Goal: Communication & Community: Answer question/provide support

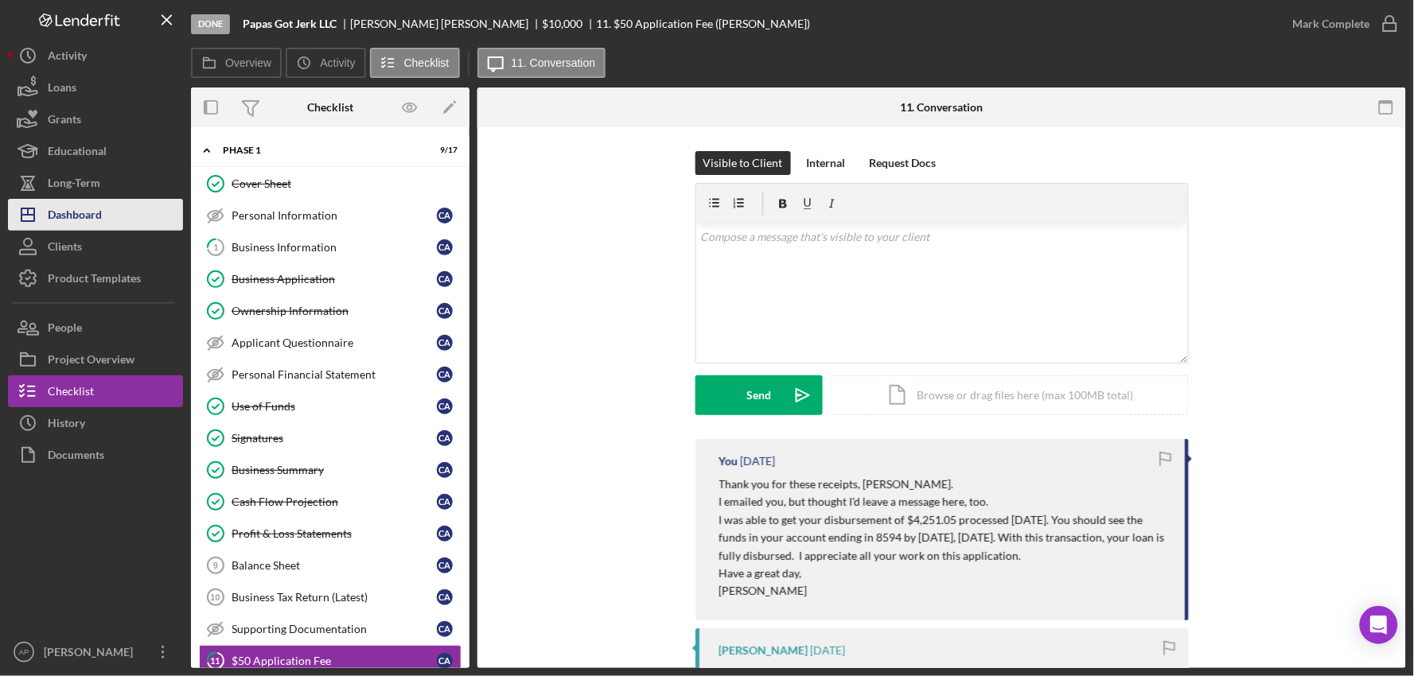
click at [91, 212] on div "Dashboard" at bounding box center [75, 217] width 54 height 36
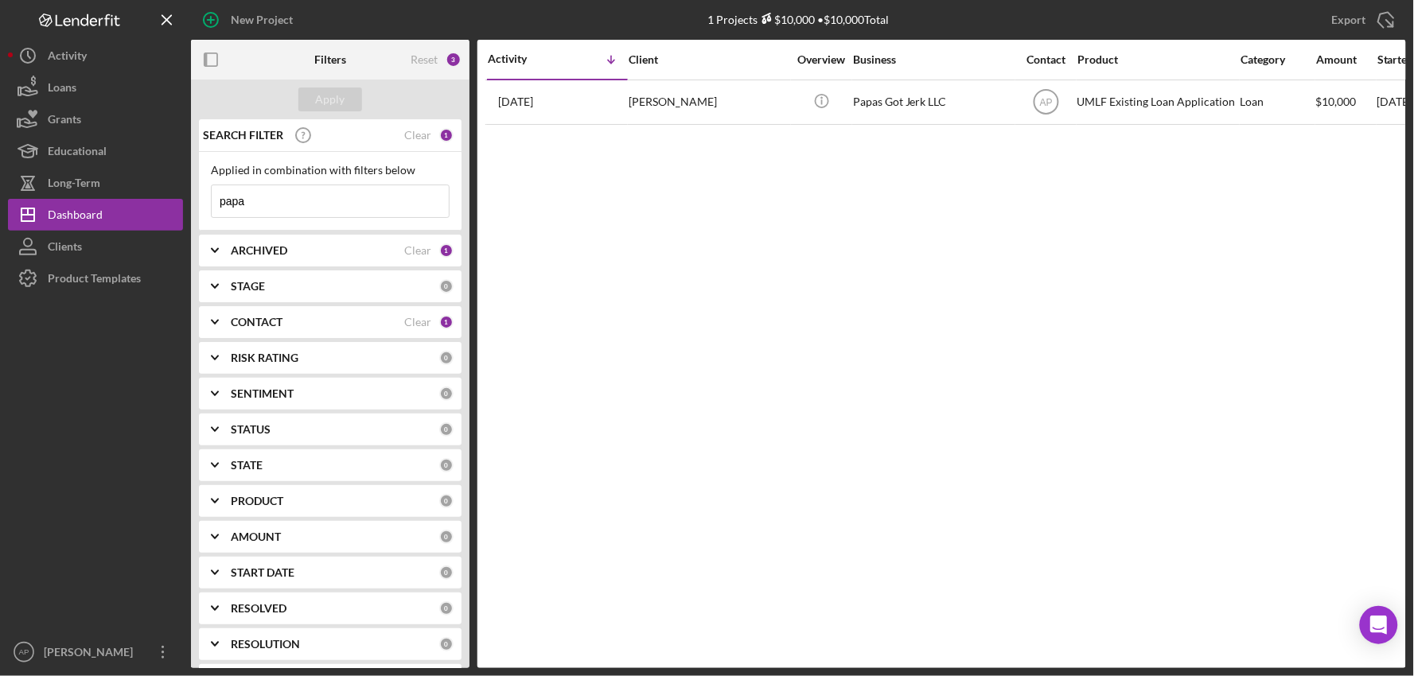
drag, startPoint x: 280, startPoint y: 201, endPoint x: 197, endPoint y: 201, distance: 82.8
click at [197, 201] on div "SEARCH FILTER Clear 1 Applied in combination with filters below papa Icon/Menu …" at bounding box center [330, 393] width 279 height 549
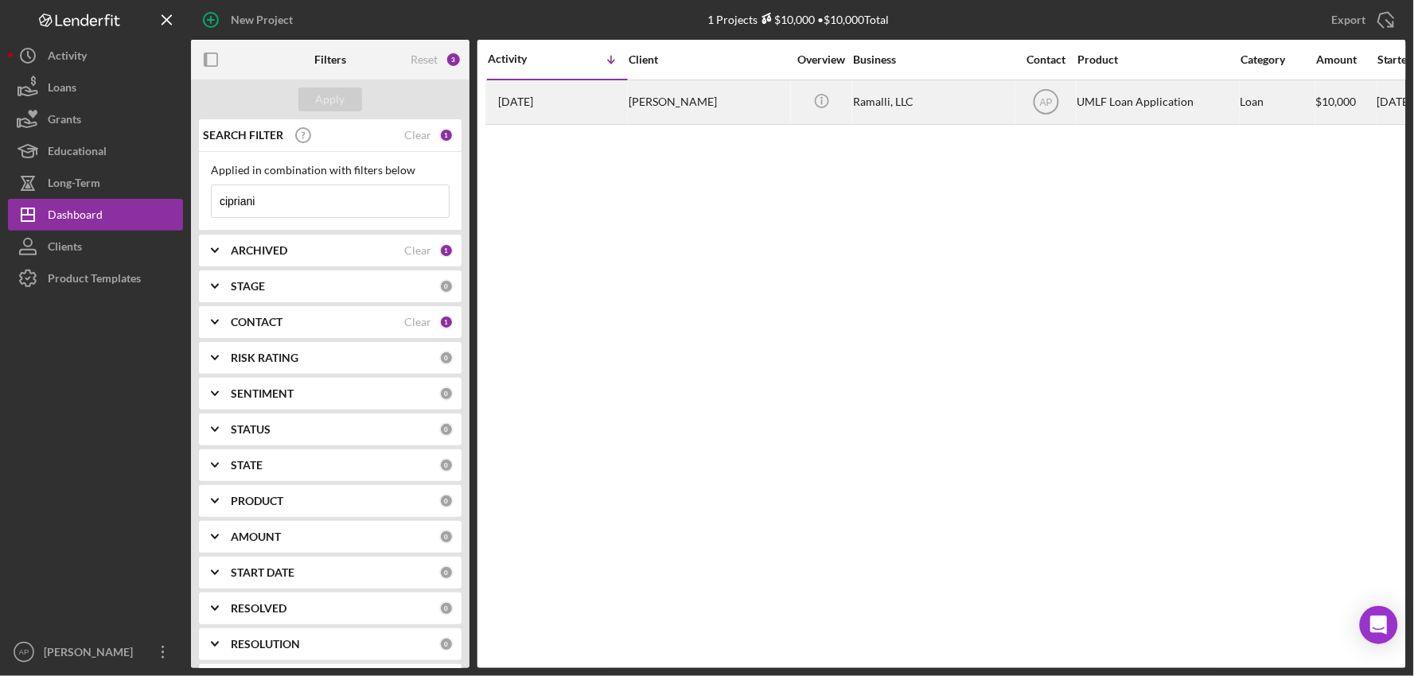
type input "cipriani"
click at [937, 116] on div "Ramalli, LLC" at bounding box center [932, 102] width 159 height 42
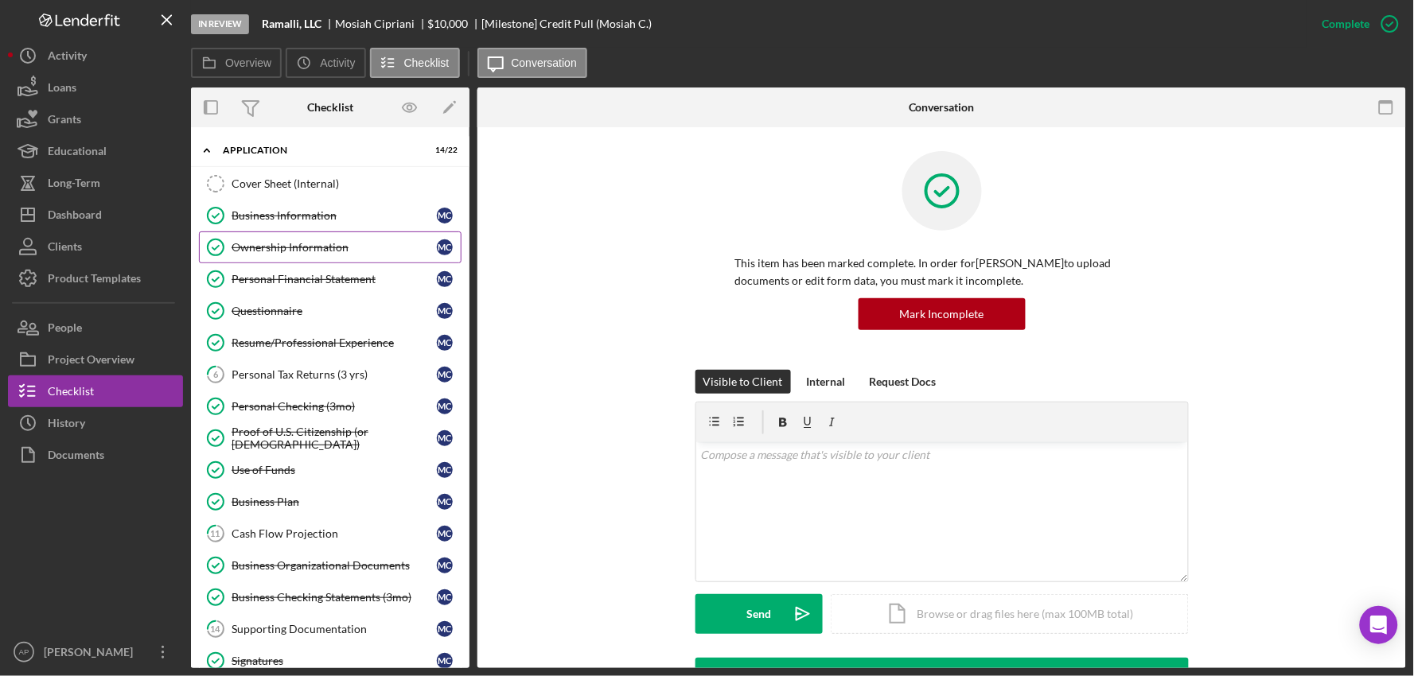
click at [265, 232] on link "Ownership Information Ownership Information M C" at bounding box center [330, 248] width 263 height 32
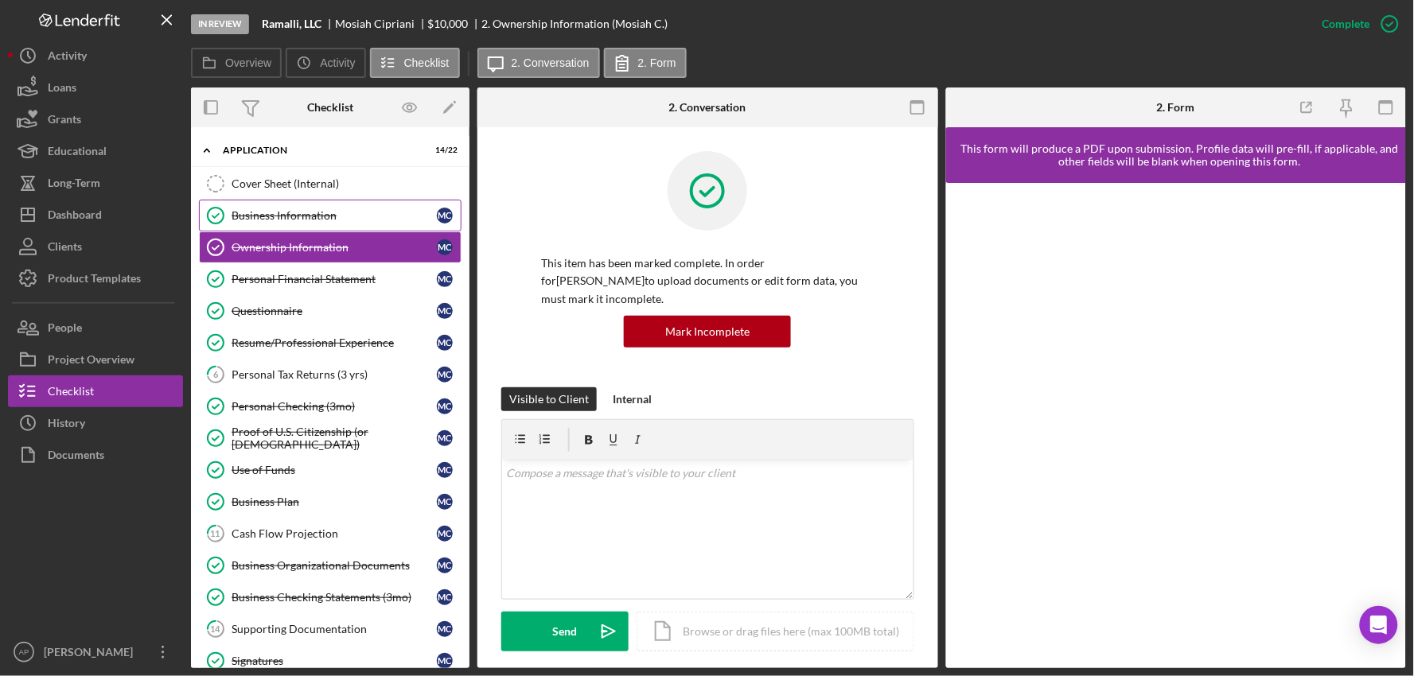
click at [269, 220] on div "Business Information" at bounding box center [334, 215] width 205 height 13
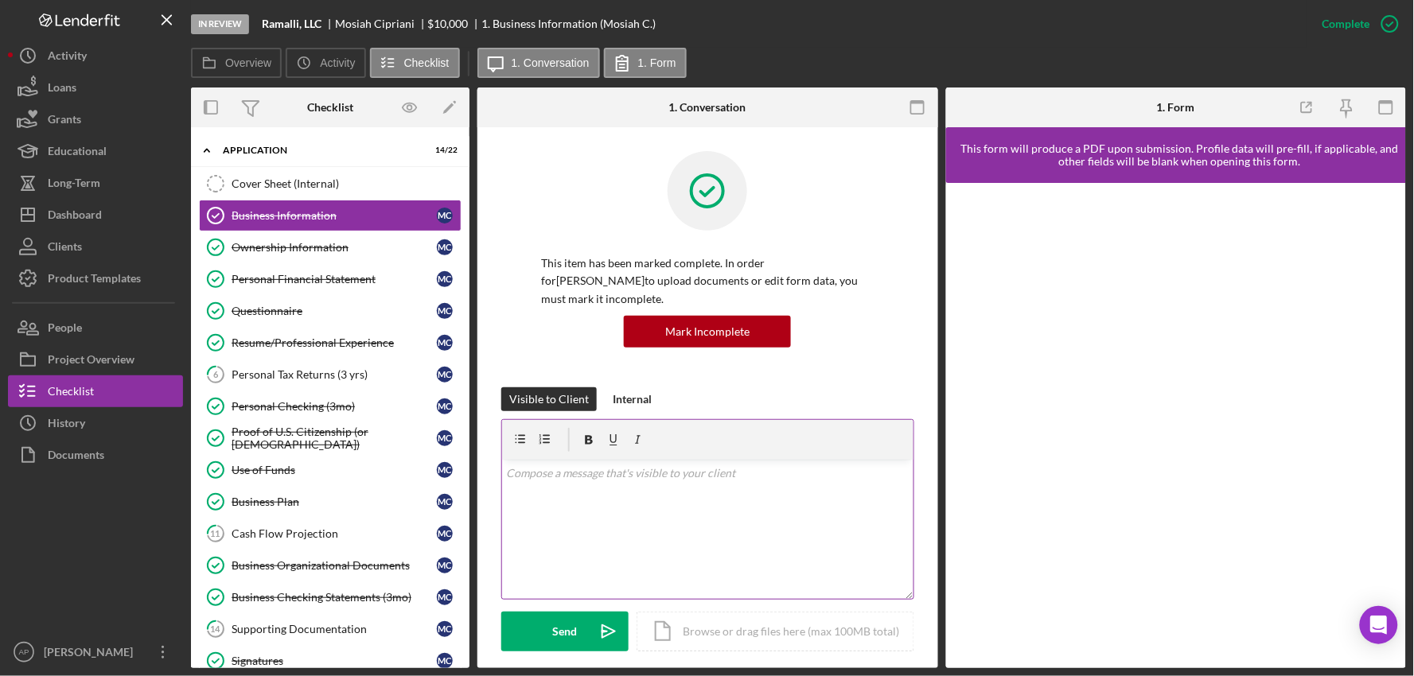
click at [587, 497] on div "v Color teal Color pink Remove color Add row above Add row below Add column bef…" at bounding box center [707, 529] width 411 height 139
click at [560, 481] on div "v Color teal Color pink Remove color Add row above Add row below Add column bef…" at bounding box center [707, 529] width 411 height 139
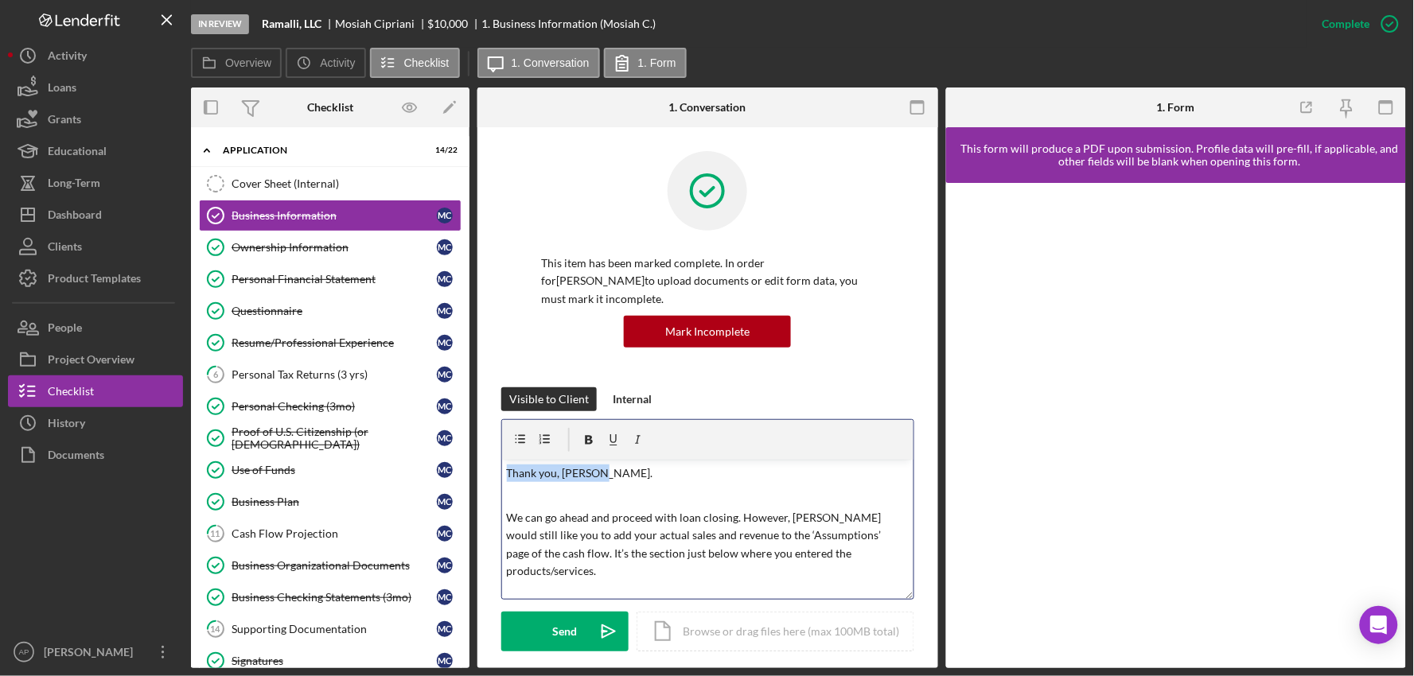
drag, startPoint x: 606, startPoint y: 451, endPoint x: 487, endPoint y: 455, distance: 119.4
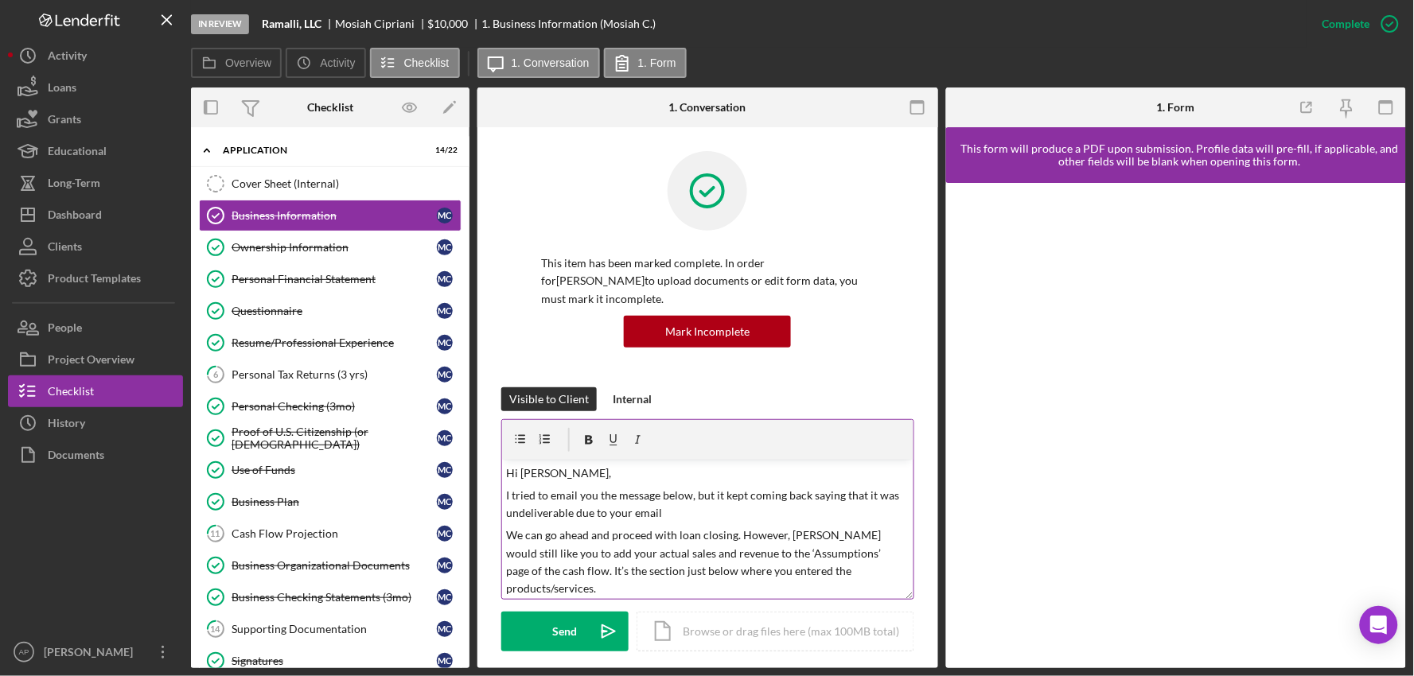
click at [675, 498] on p "I tried to email you the message below, but it kept coming back saying that it …" at bounding box center [708, 505] width 402 height 36
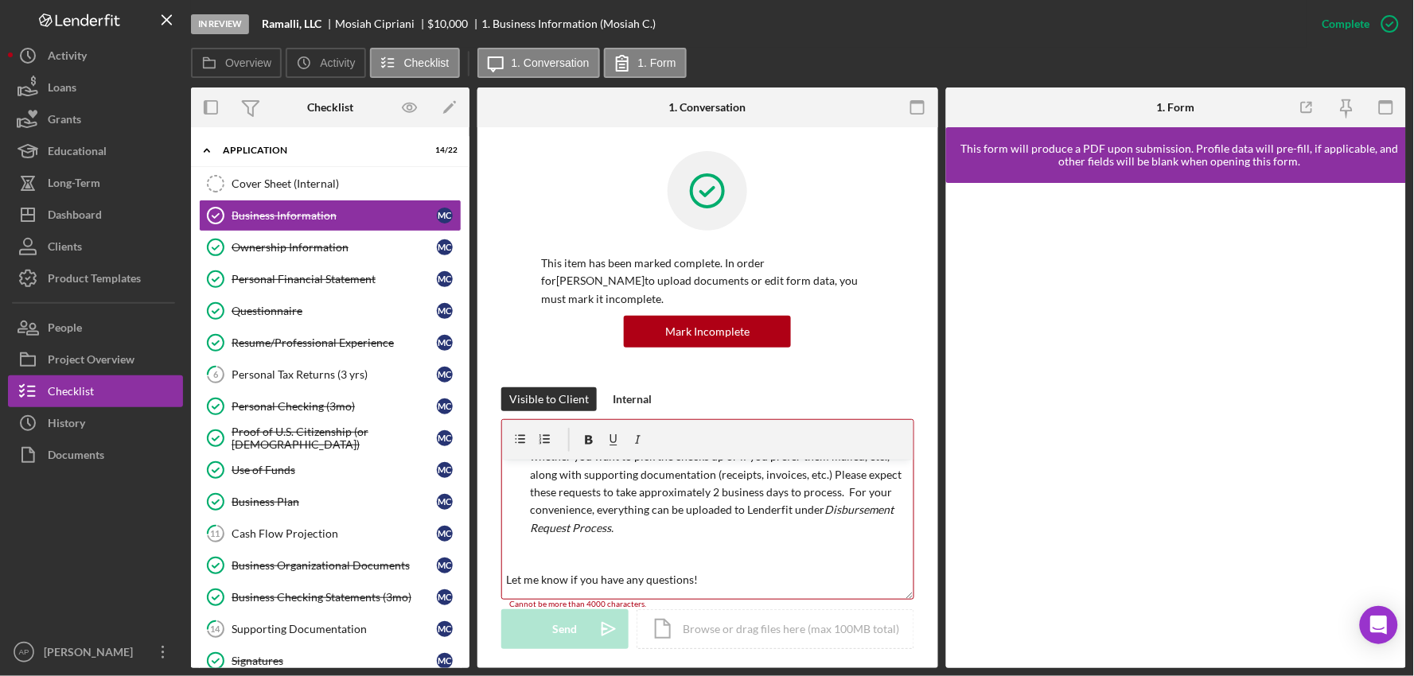
scroll to position [1182, 0]
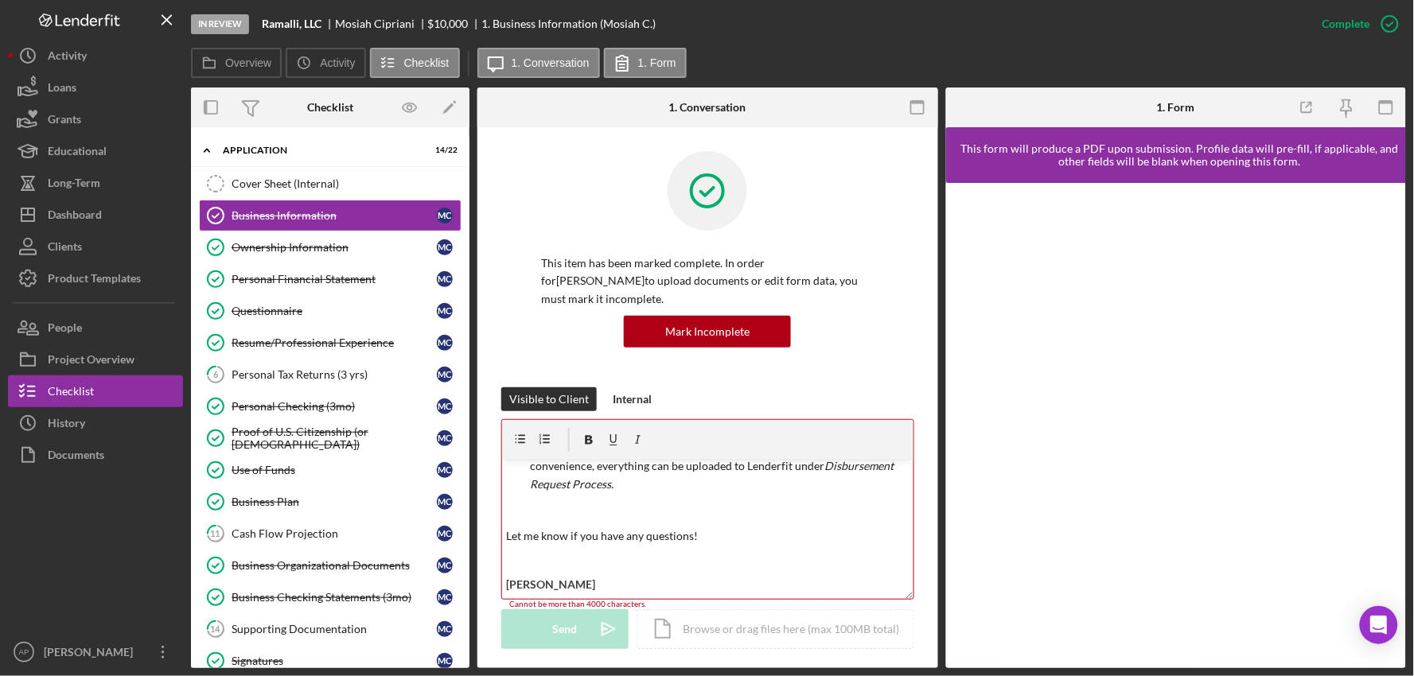
click at [618, 470] on p "When you need funds, message us a list containing what you need the funds for, …" at bounding box center [720, 430] width 378 height 125
click at [701, 505] on p "Let me know if you have any questions!" at bounding box center [708, 514] width 402 height 18
click at [569, 528] on p "[PERSON_NAME]" at bounding box center [708, 540] width 402 height 24
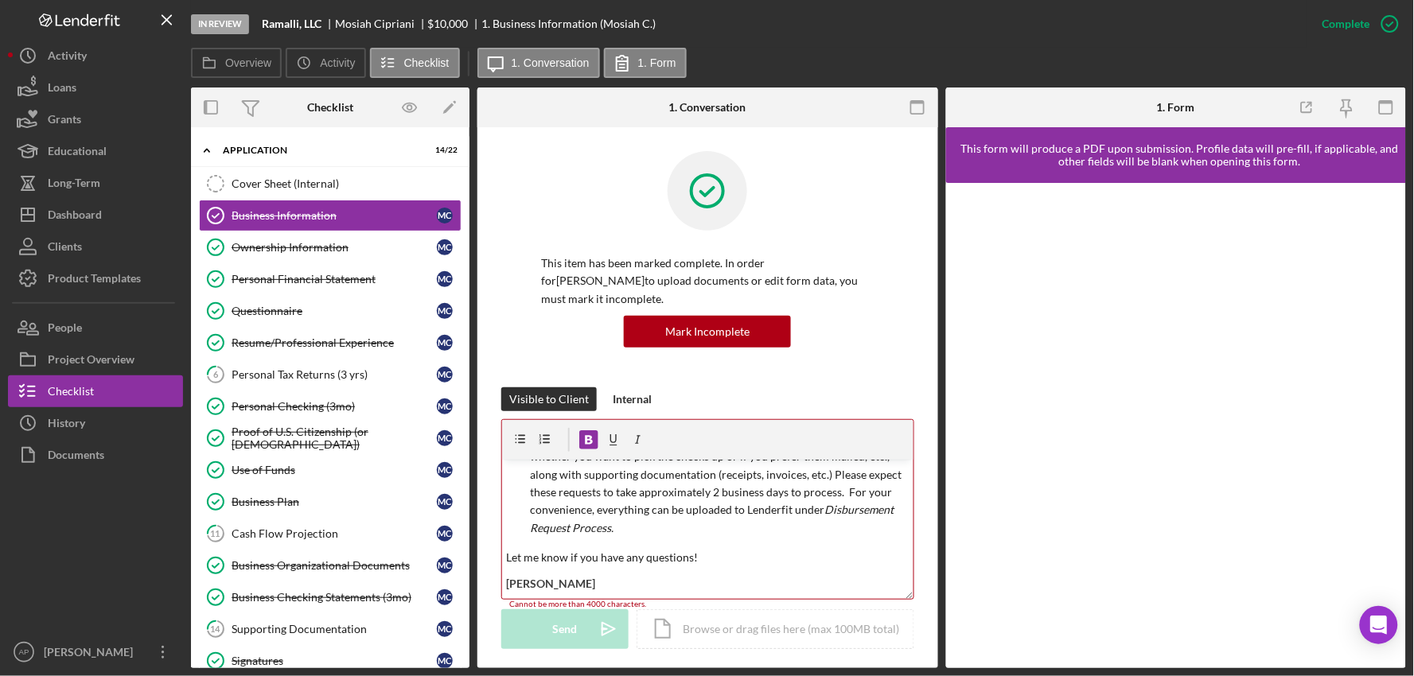
scroll to position [1225, 0]
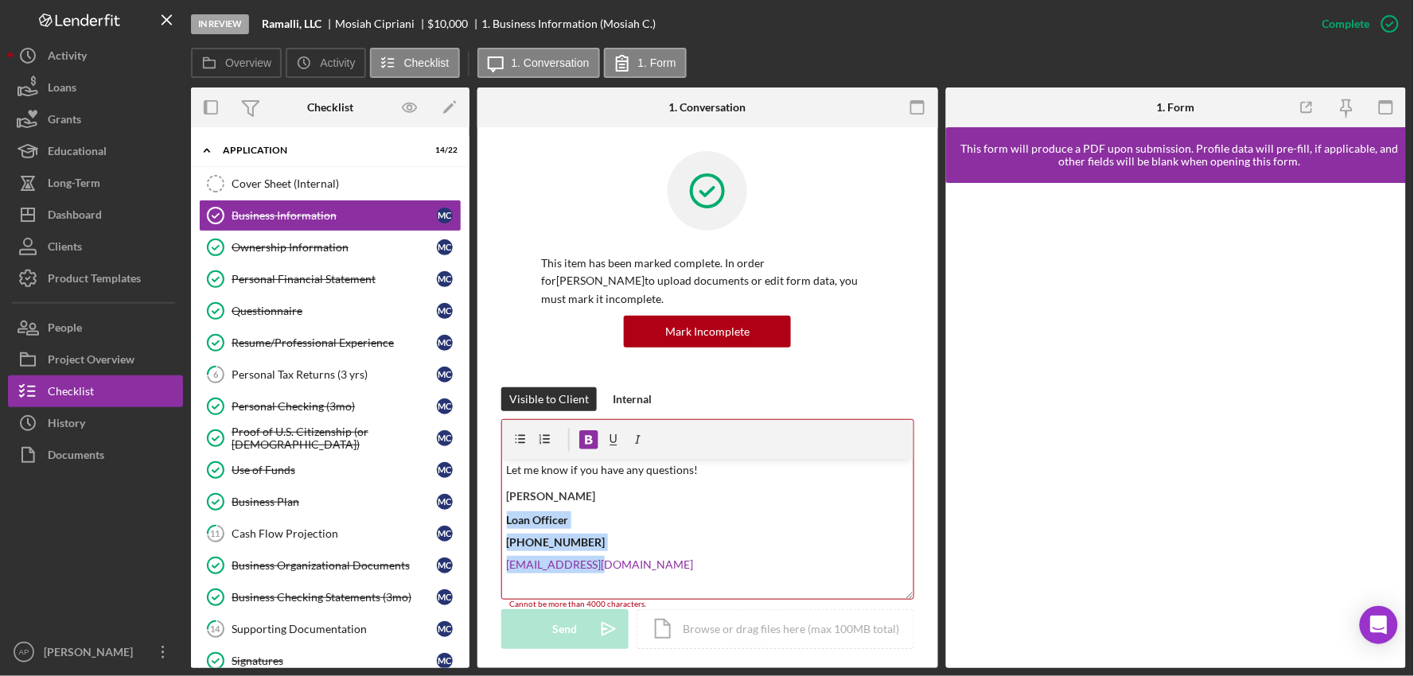
drag, startPoint x: 598, startPoint y: 543, endPoint x: 507, endPoint y: 497, distance: 102.5
click at [507, 497] on div "v Color teal Color pink Remove color Add row above Add row below Add column bef…" at bounding box center [707, 529] width 411 height 139
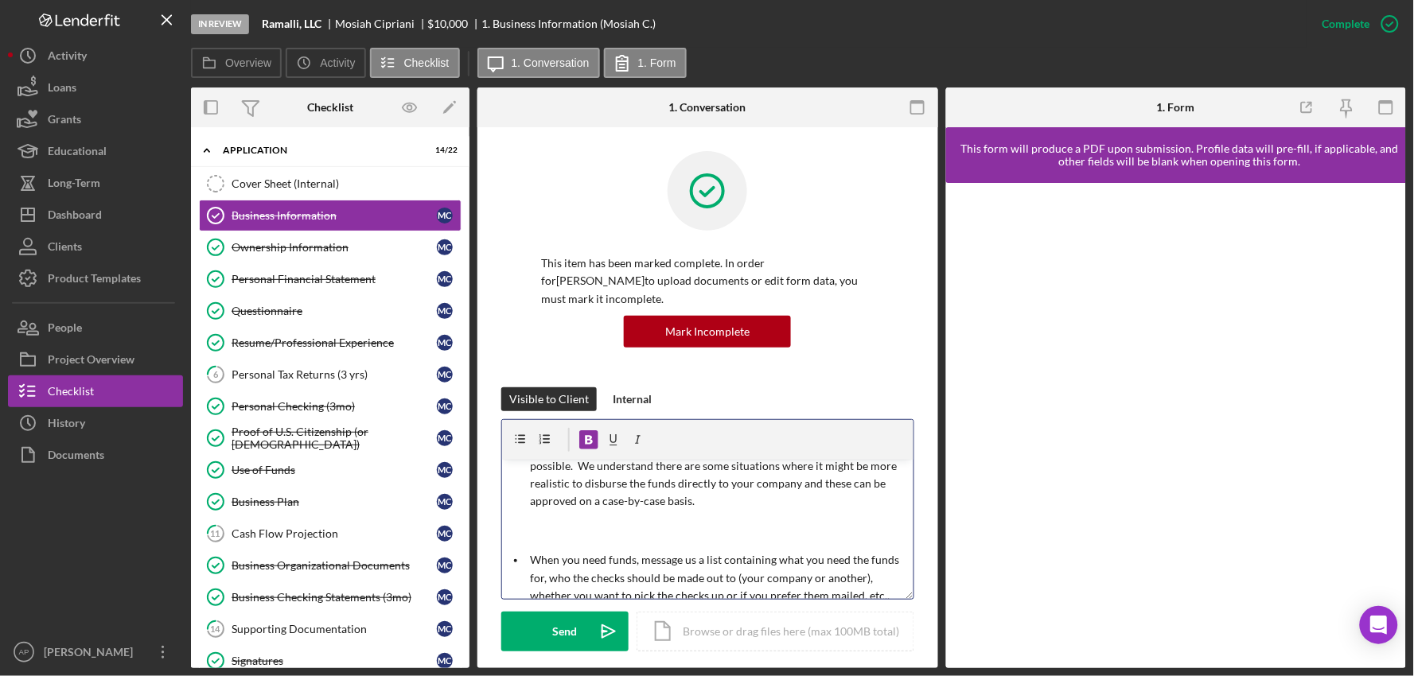
scroll to position [828, 0]
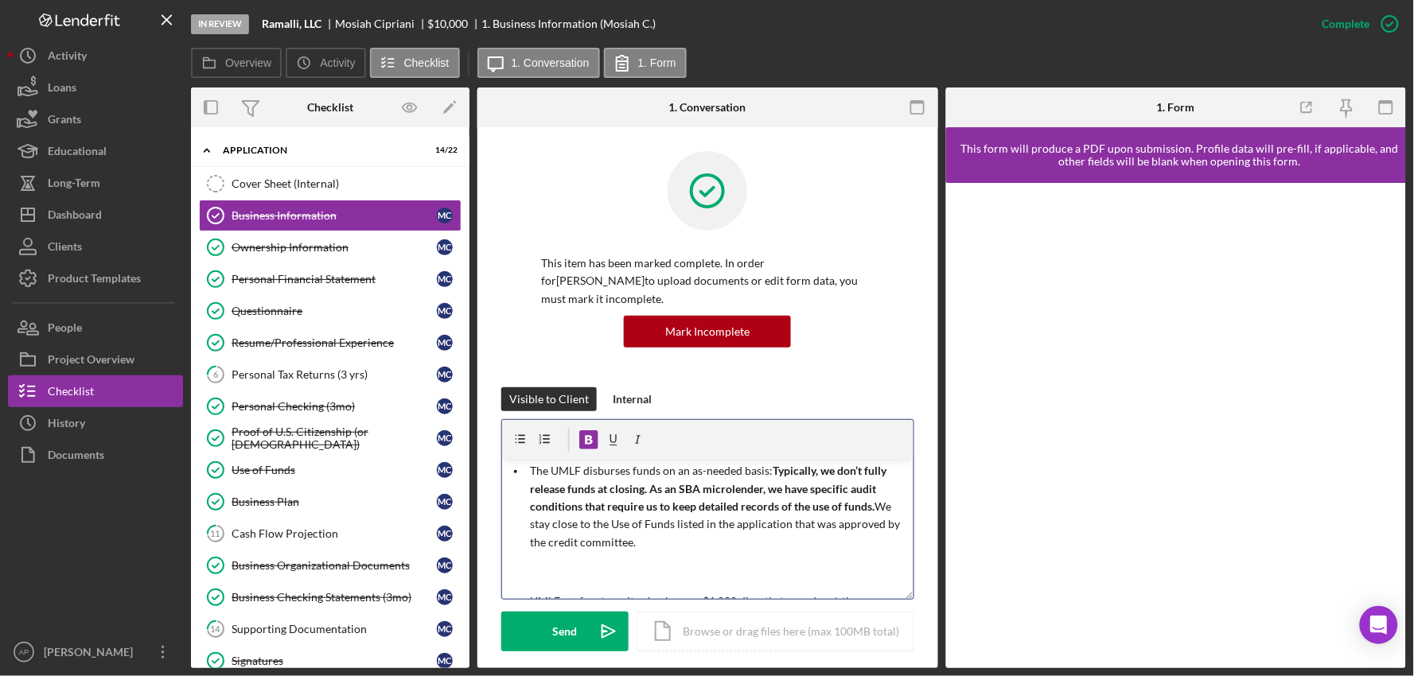
click at [645, 531] on p "The UMLF disburses funds on an as-needed basis: Typically, we don’t fully relea…" at bounding box center [720, 506] width 378 height 89
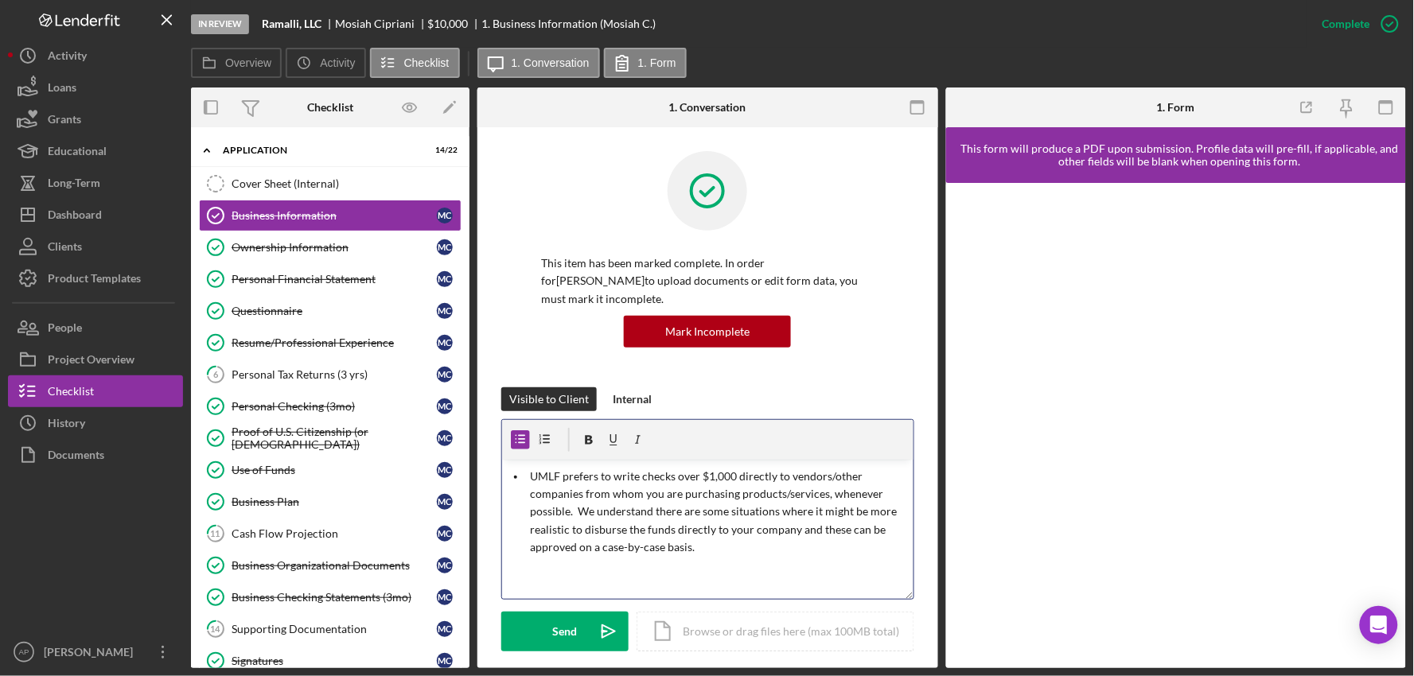
click at [706, 529] on p "UMLF prefers to write checks over $1,000 directly to vendors/other companies fr…" at bounding box center [720, 512] width 378 height 89
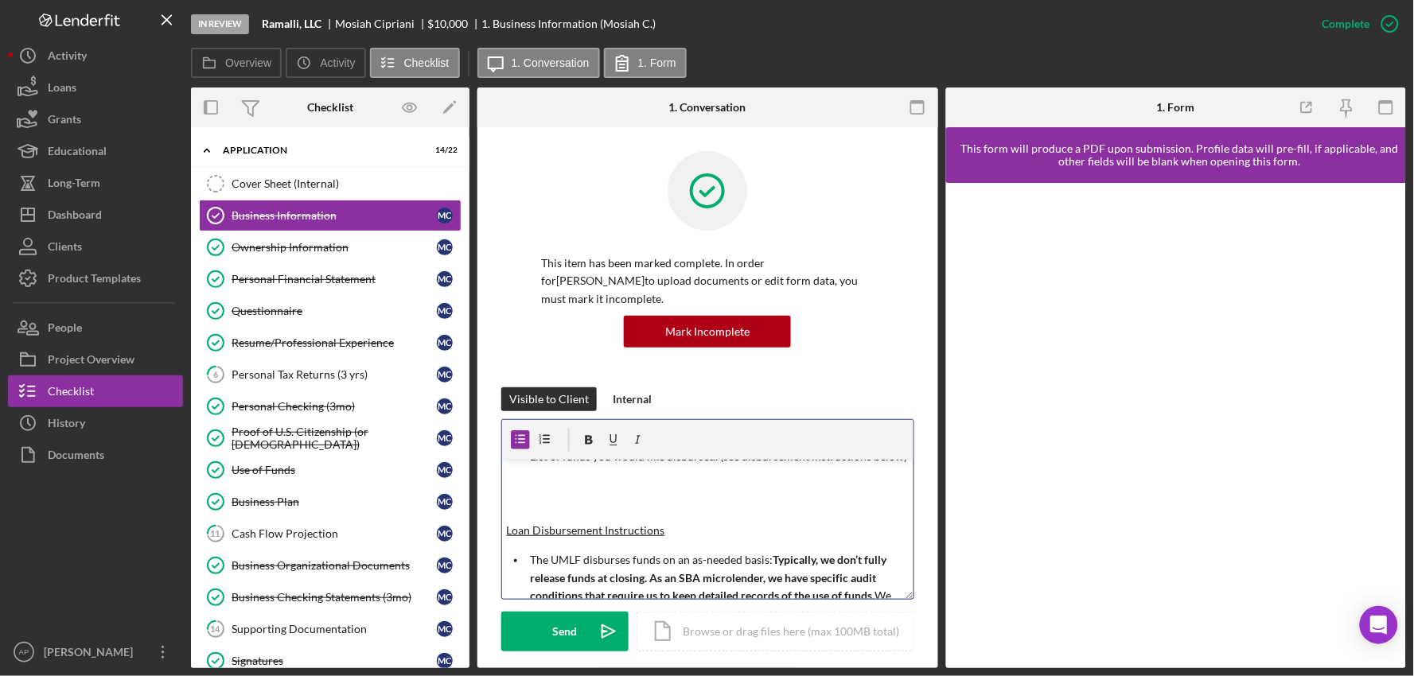
scroll to position [650, 0]
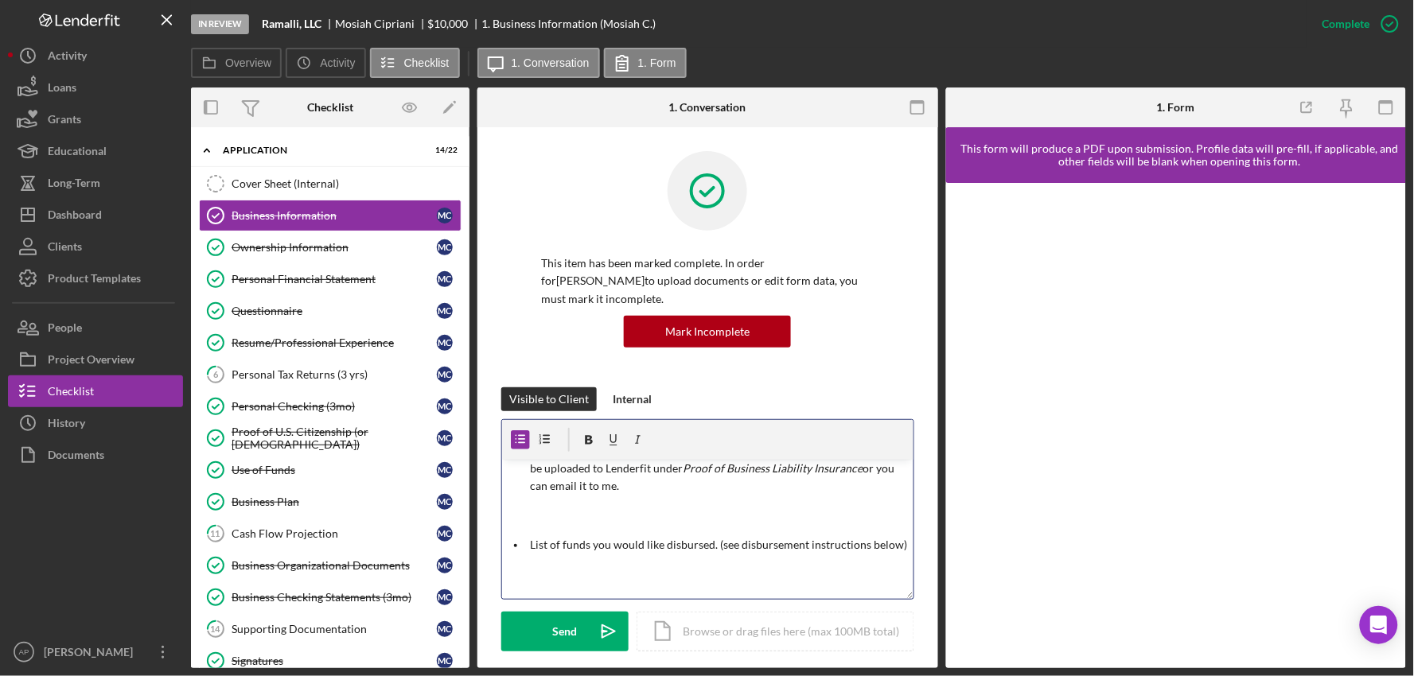
click at [582, 536] on p "List of funds you would like disbursed. (see disbursement instructions below)" at bounding box center [720, 545] width 378 height 18
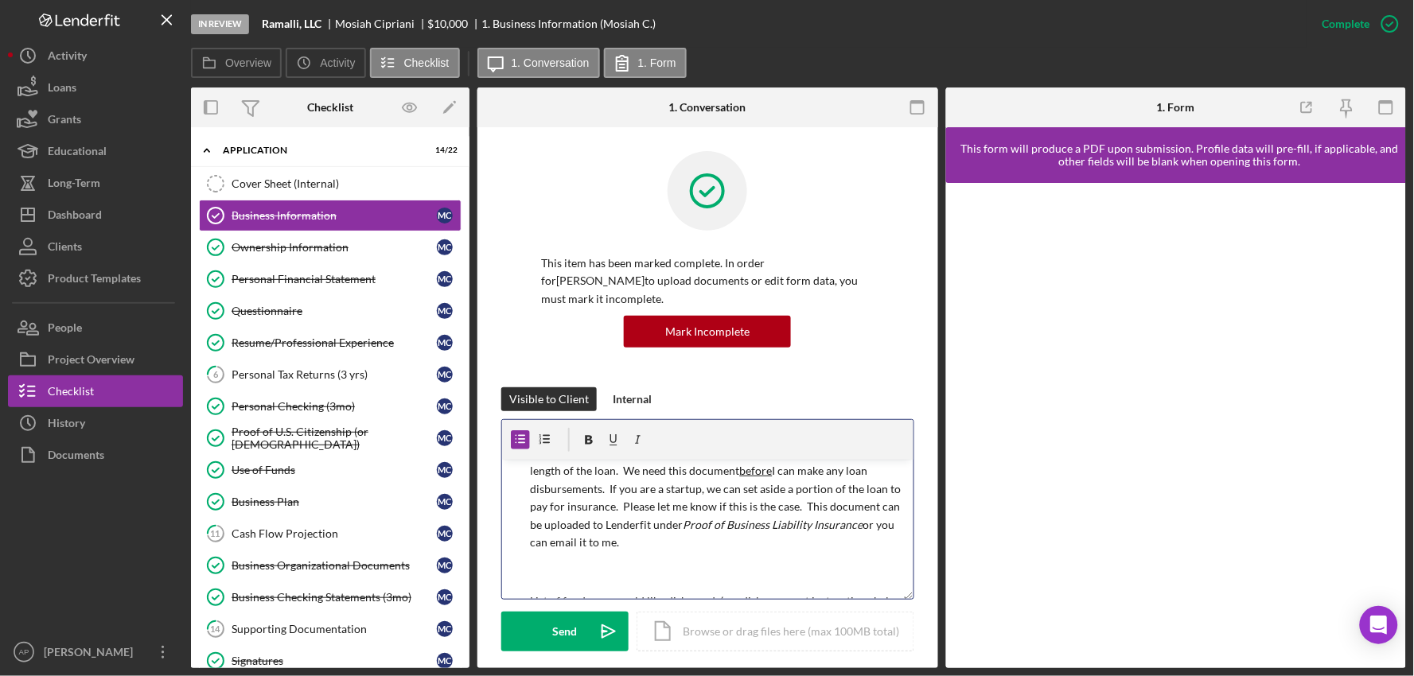
scroll to position [562, 0]
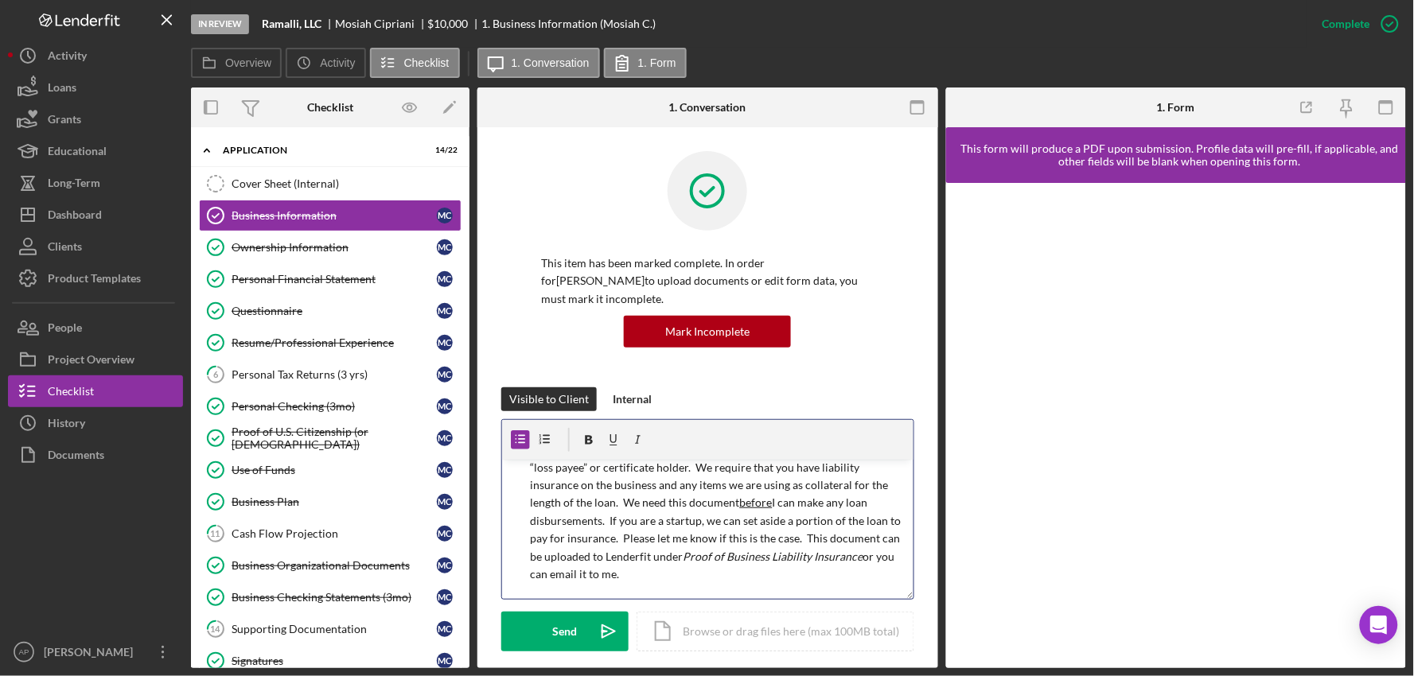
click at [569, 540] on p "Certificate of Liability Insurance listing [US_STATE] Microloan Fund as a “loss…" at bounding box center [720, 512] width 378 height 142
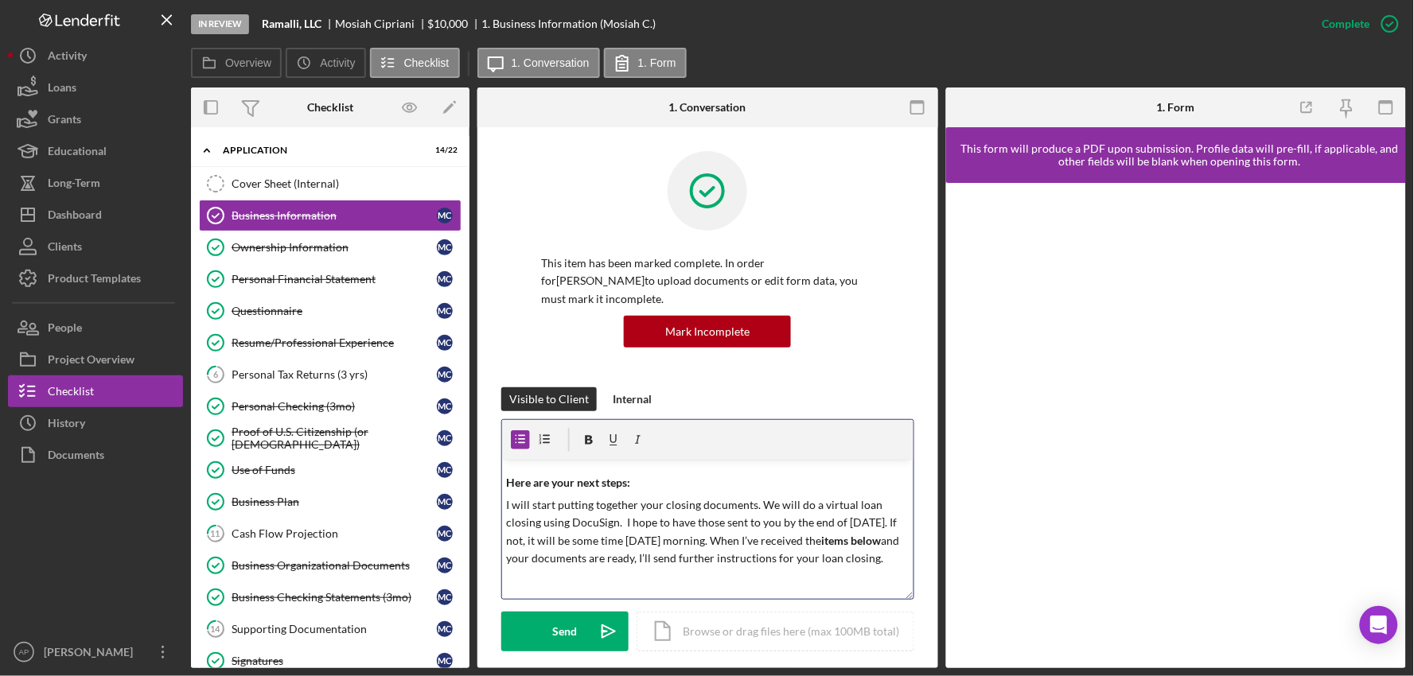
scroll to position [385, 0]
click at [897, 541] on p "I will start putting together your closing documents. We will do a virtual loan…" at bounding box center [708, 548] width 402 height 72
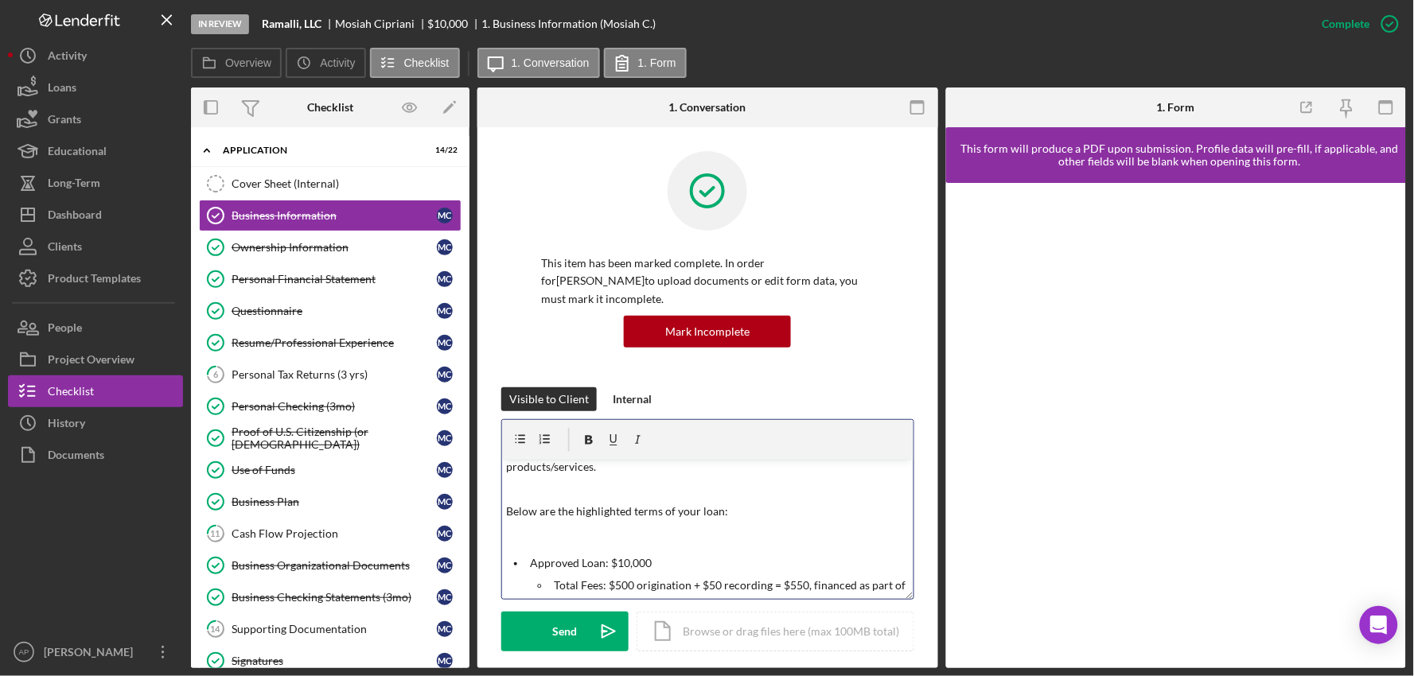
scroll to position [120, 0]
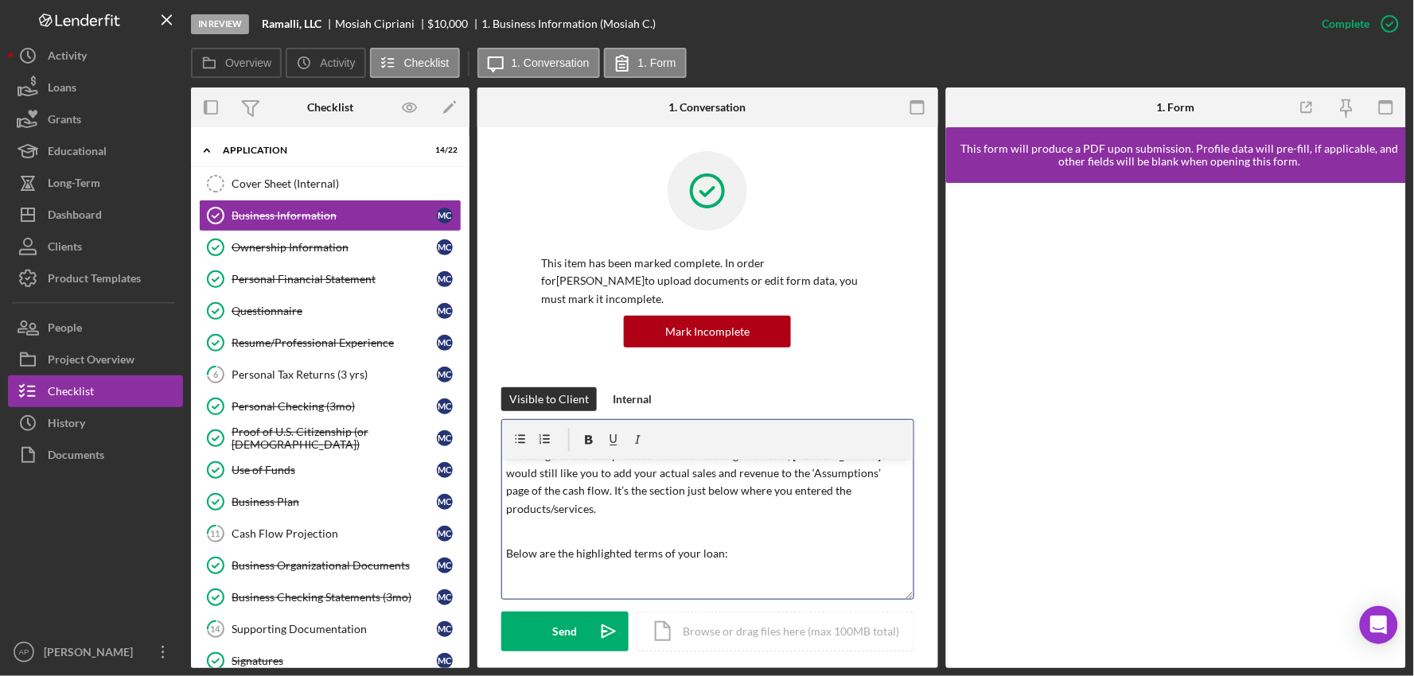
click at [730, 545] on p "Below are the highlighted terms of your loan:" at bounding box center [708, 554] width 402 height 18
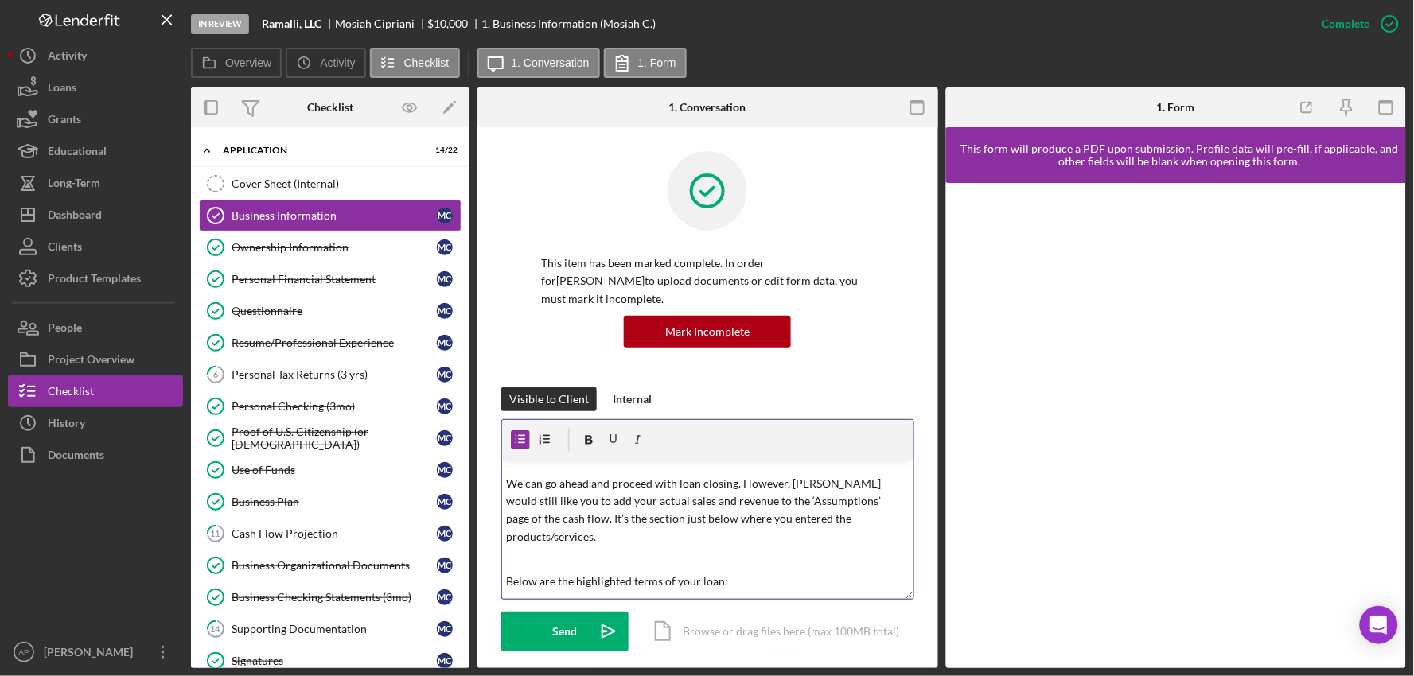
scroll to position [153, 0]
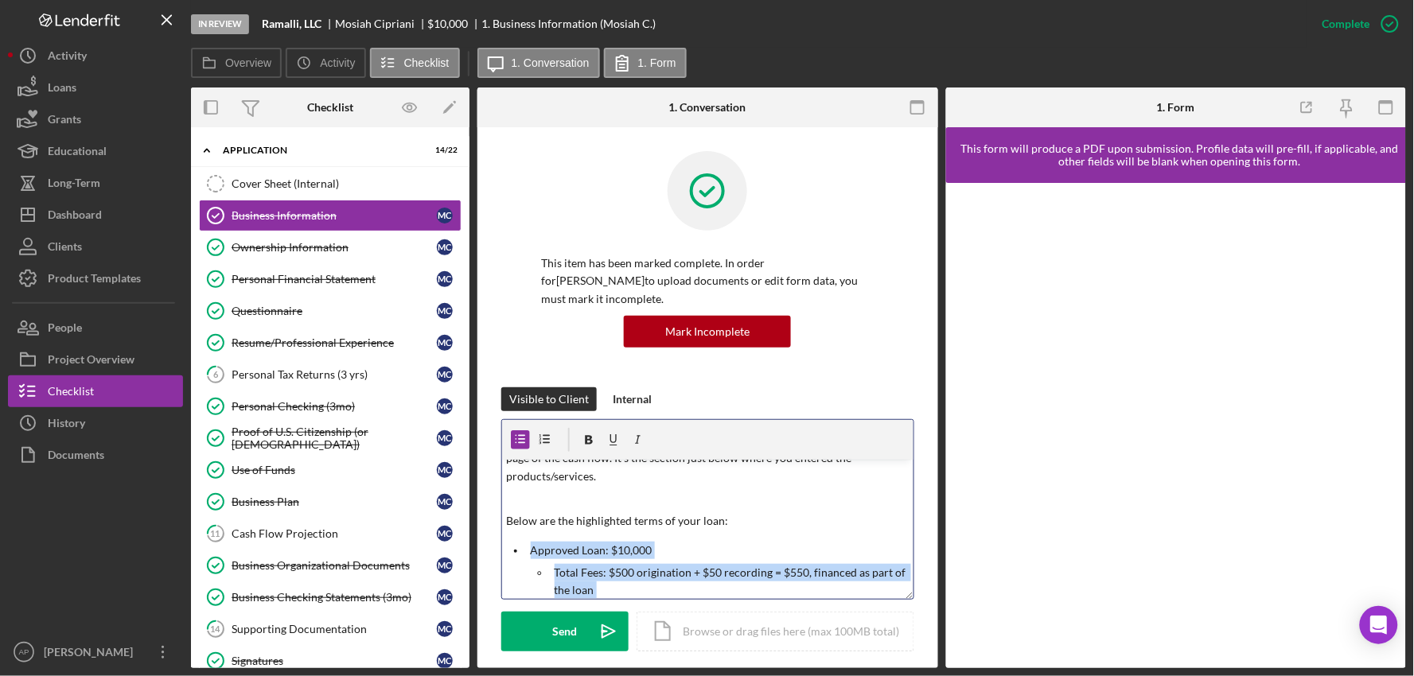
drag, startPoint x: 645, startPoint y: 567, endPoint x: 490, endPoint y: 505, distance: 166.4
click at [520, 423] on icon "button" at bounding box center [521, 441] width 36 height 36
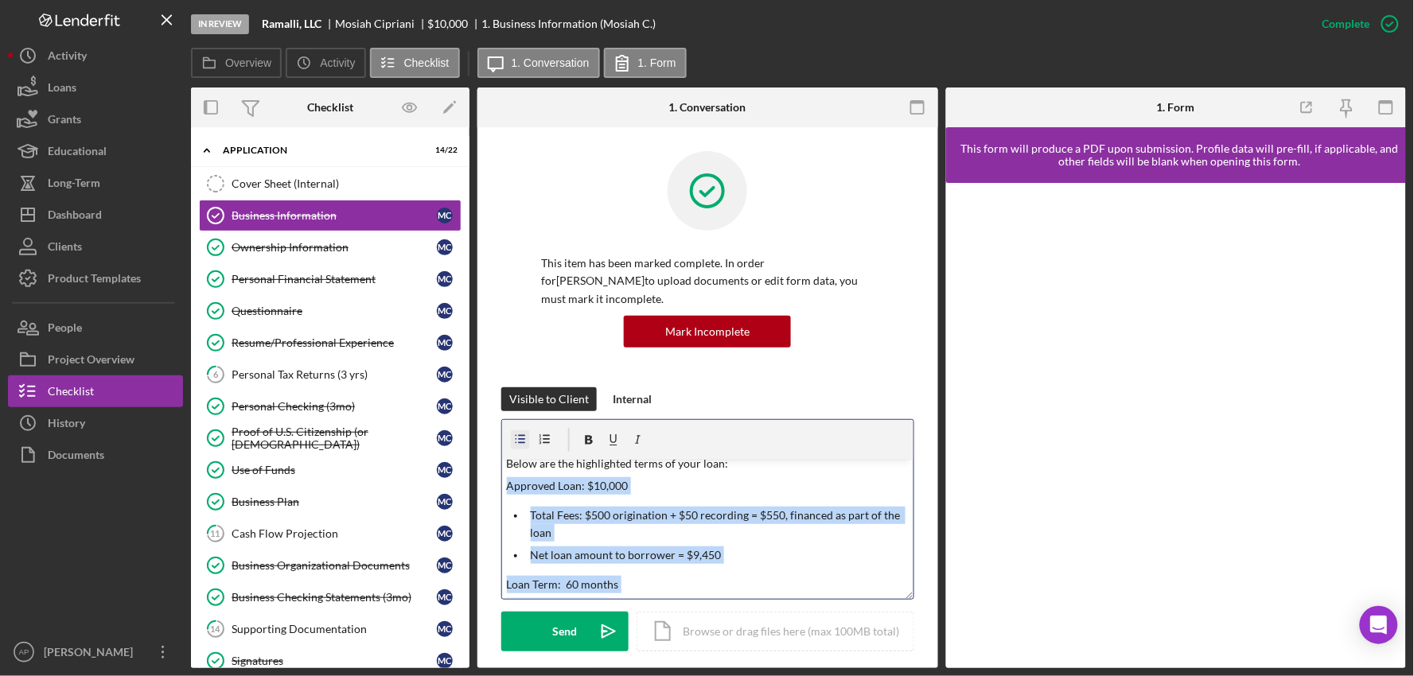
click at [521, 435] on icon "button" at bounding box center [521, 439] width 10 height 9
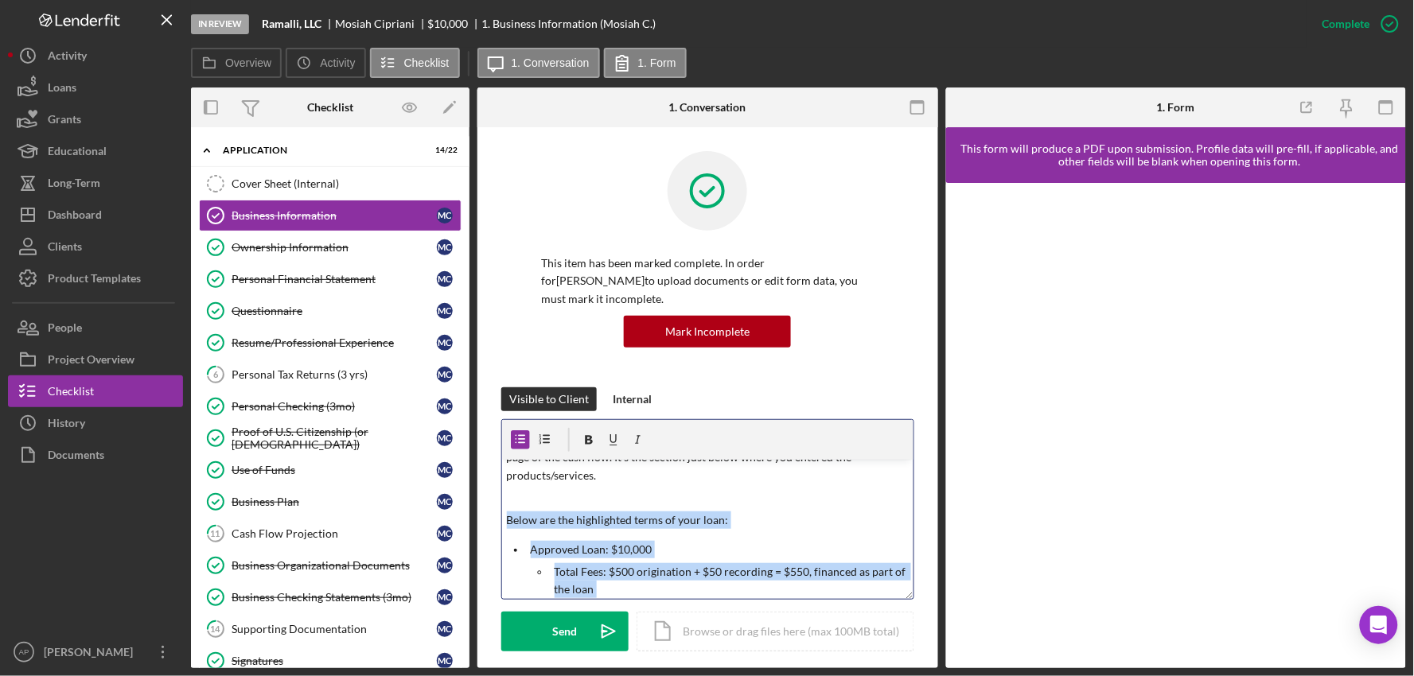
scroll to position [122, 0]
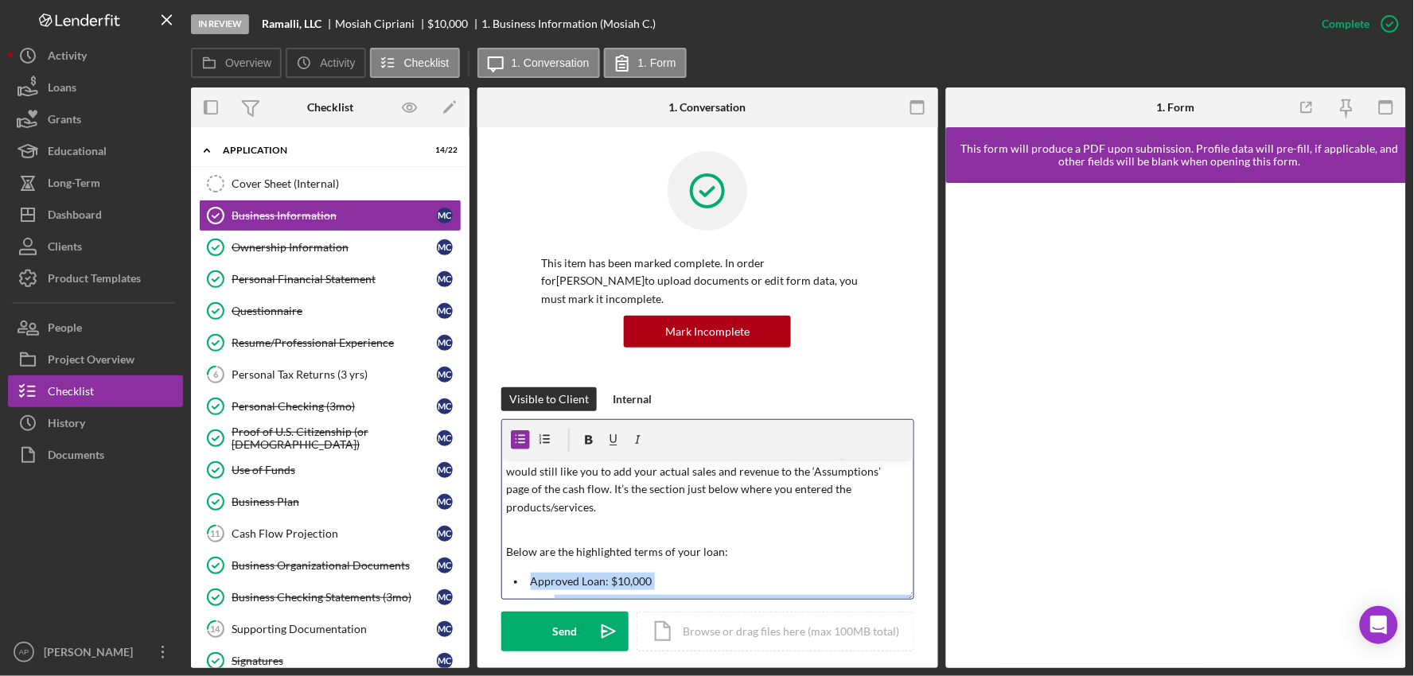
click at [743, 536] on div "v Color teal Color pink Remove color Add row above Add row below Add column bef…" at bounding box center [707, 529] width 411 height 139
click at [857, 476] on p "We can go ahead and proceed with loan closing. However, [PERSON_NAME] would sti…" at bounding box center [708, 482] width 402 height 72
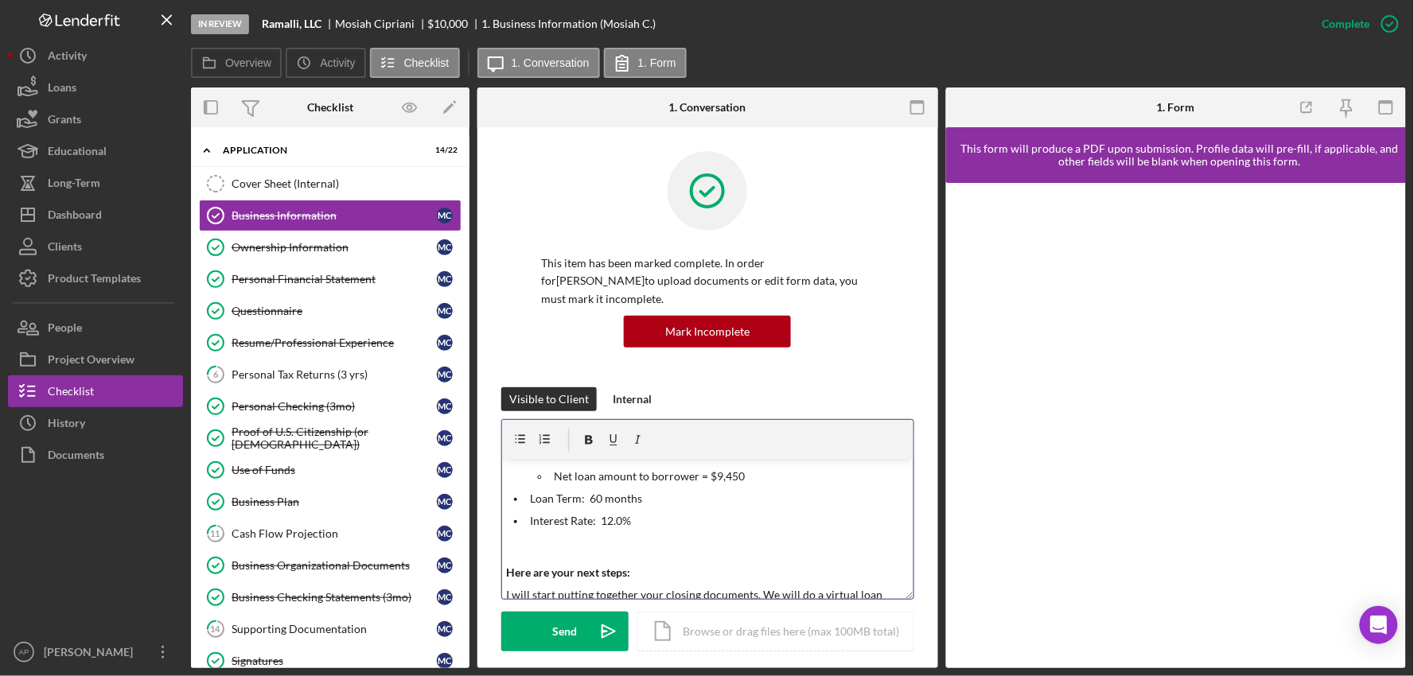
scroll to position [298, 0]
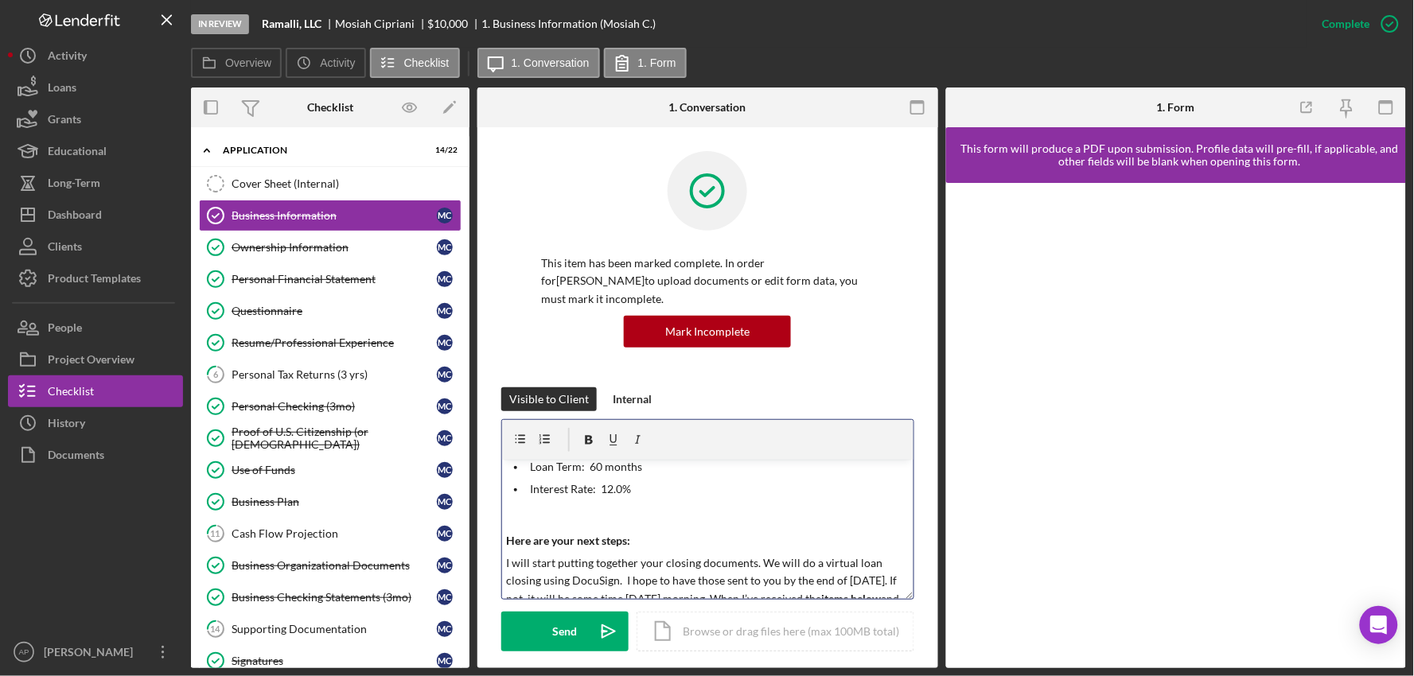
click at [662, 481] on p "Interest Rate: 12.0%" at bounding box center [720, 490] width 378 height 18
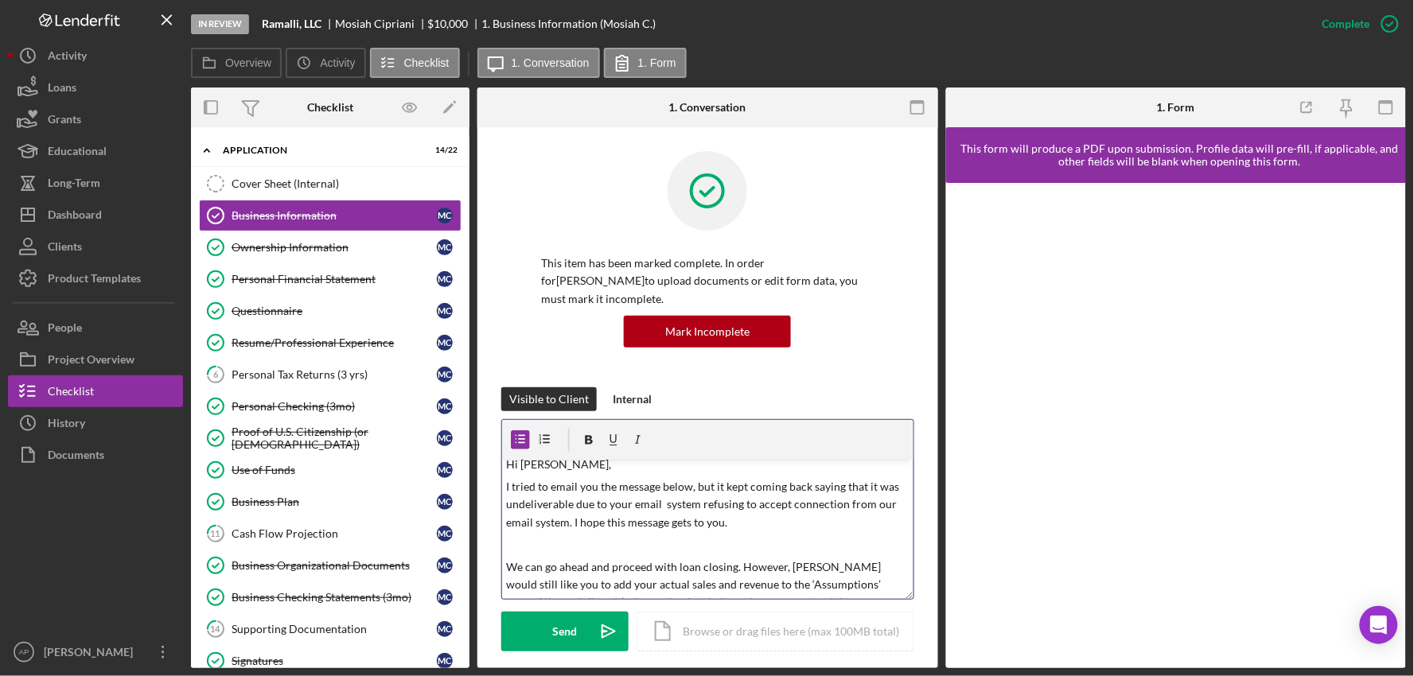
scroll to position [0, 0]
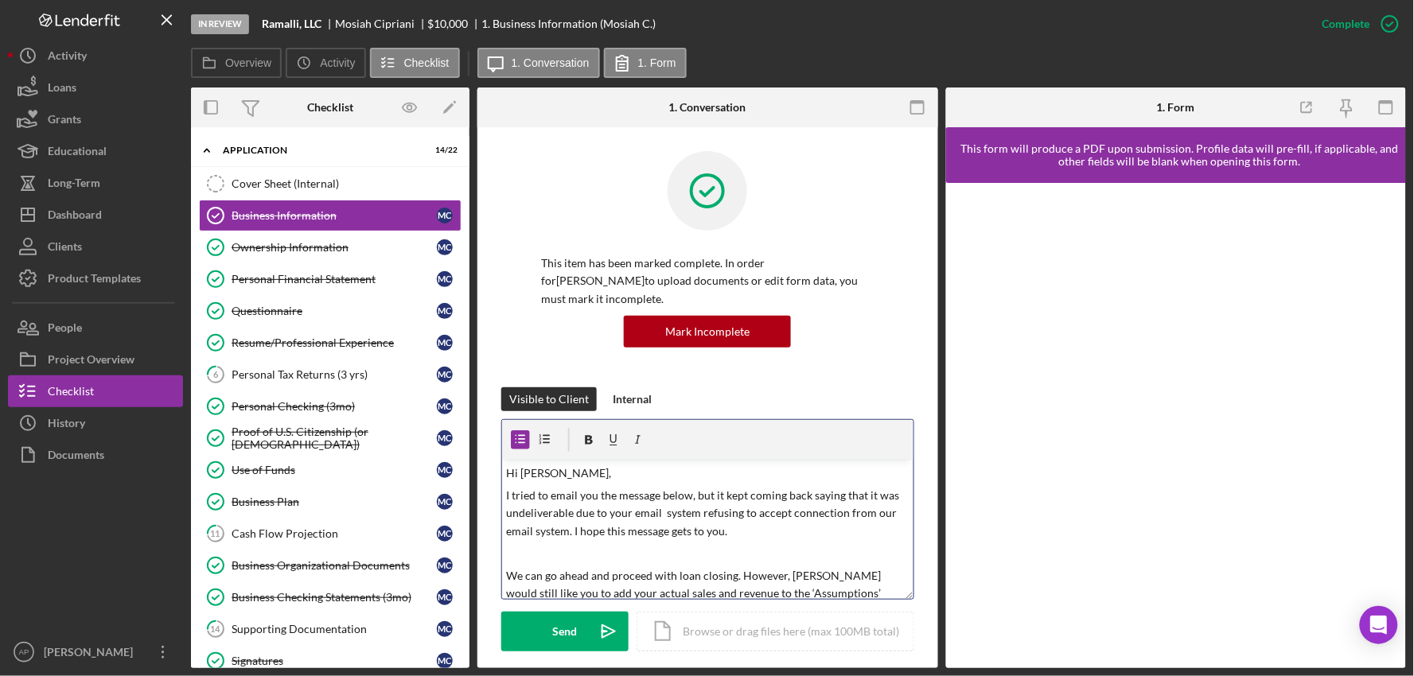
click at [744, 516] on p "I tried to email you the message below, but it kept coming back saying that it …" at bounding box center [708, 513] width 402 height 53
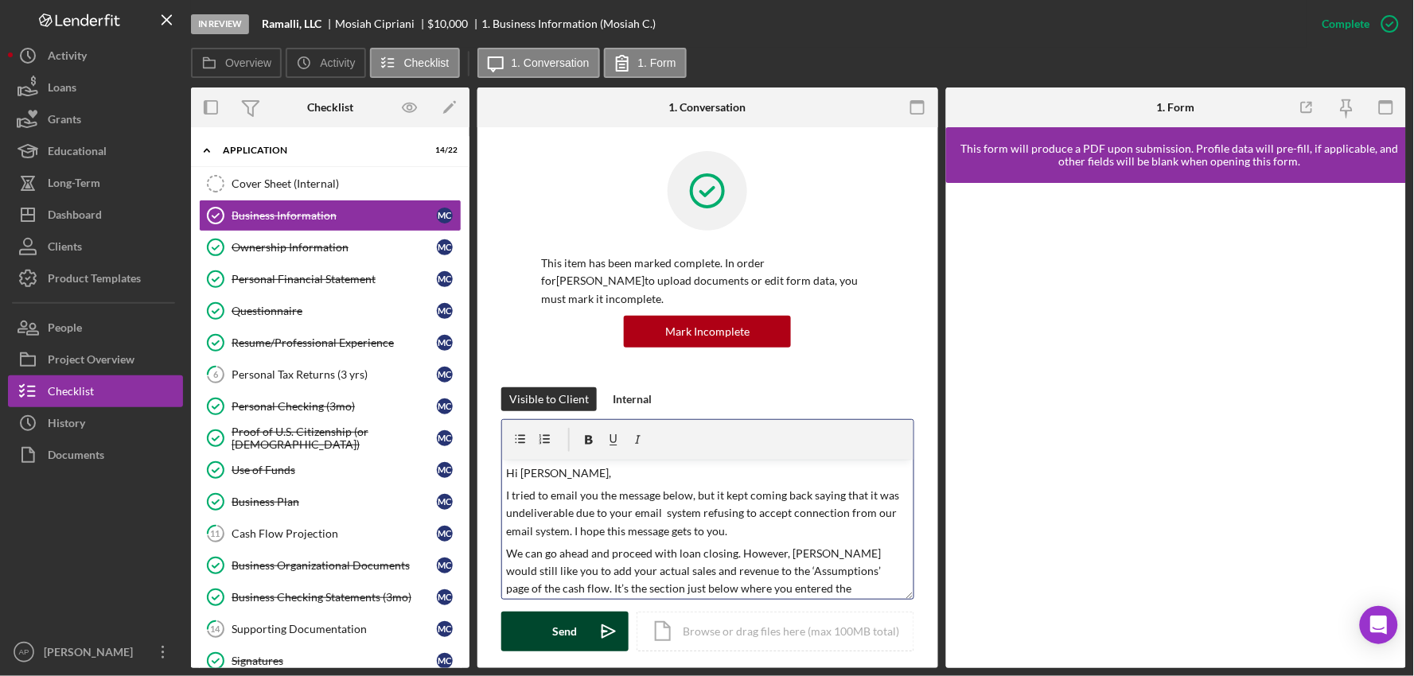
click at [581, 623] on button "Send Icon/icon-invite-send" at bounding box center [564, 632] width 127 height 40
